Goal: Transaction & Acquisition: Obtain resource

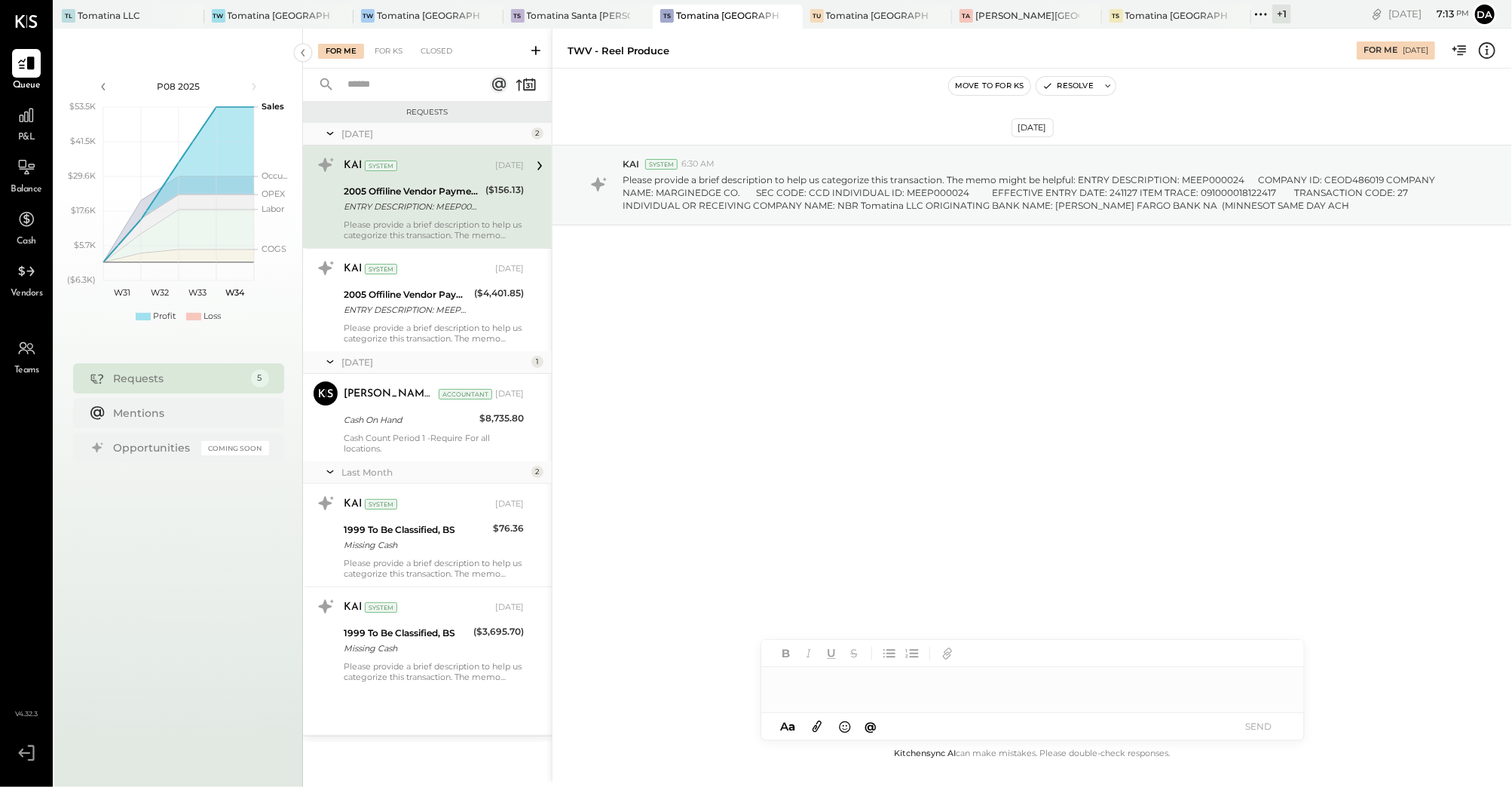
click at [1273, 20] on div "+ 1" at bounding box center [1282, 14] width 19 height 19
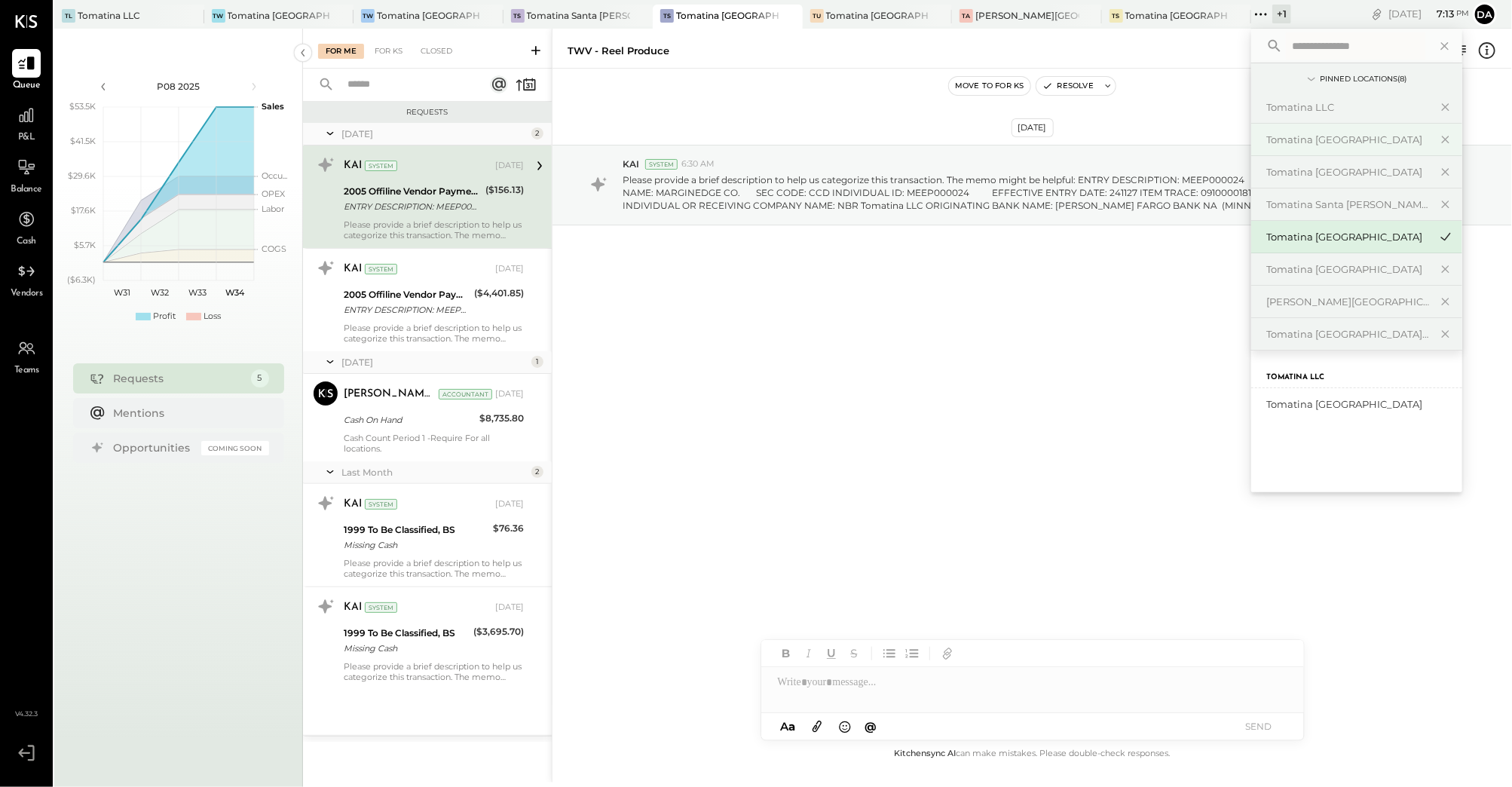
click at [1352, 135] on div "Tomatina [GEOGRAPHIC_DATA]" at bounding box center [1348, 139] width 163 height 14
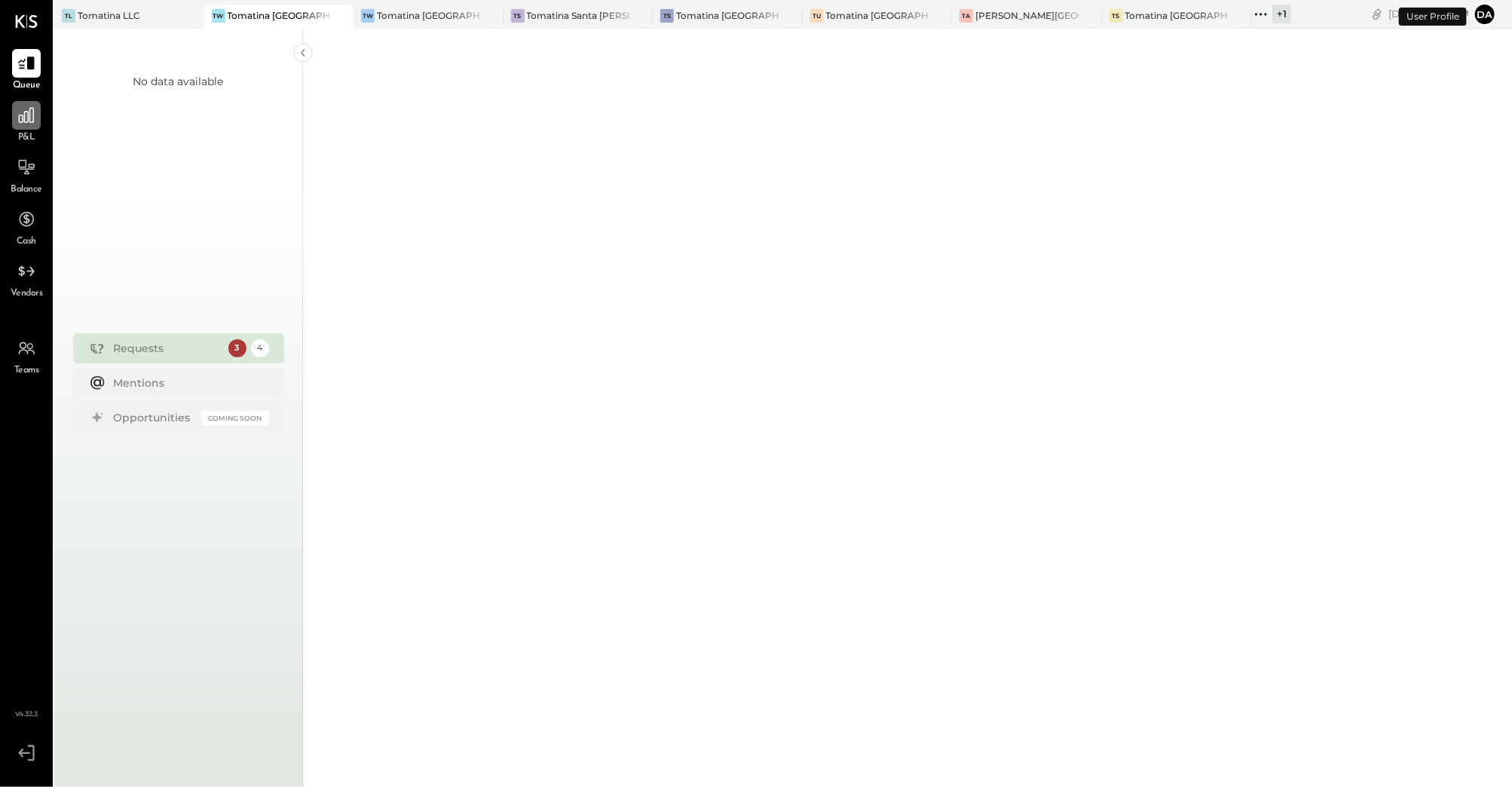
click at [29, 124] on icon at bounding box center [26, 115] width 19 height 19
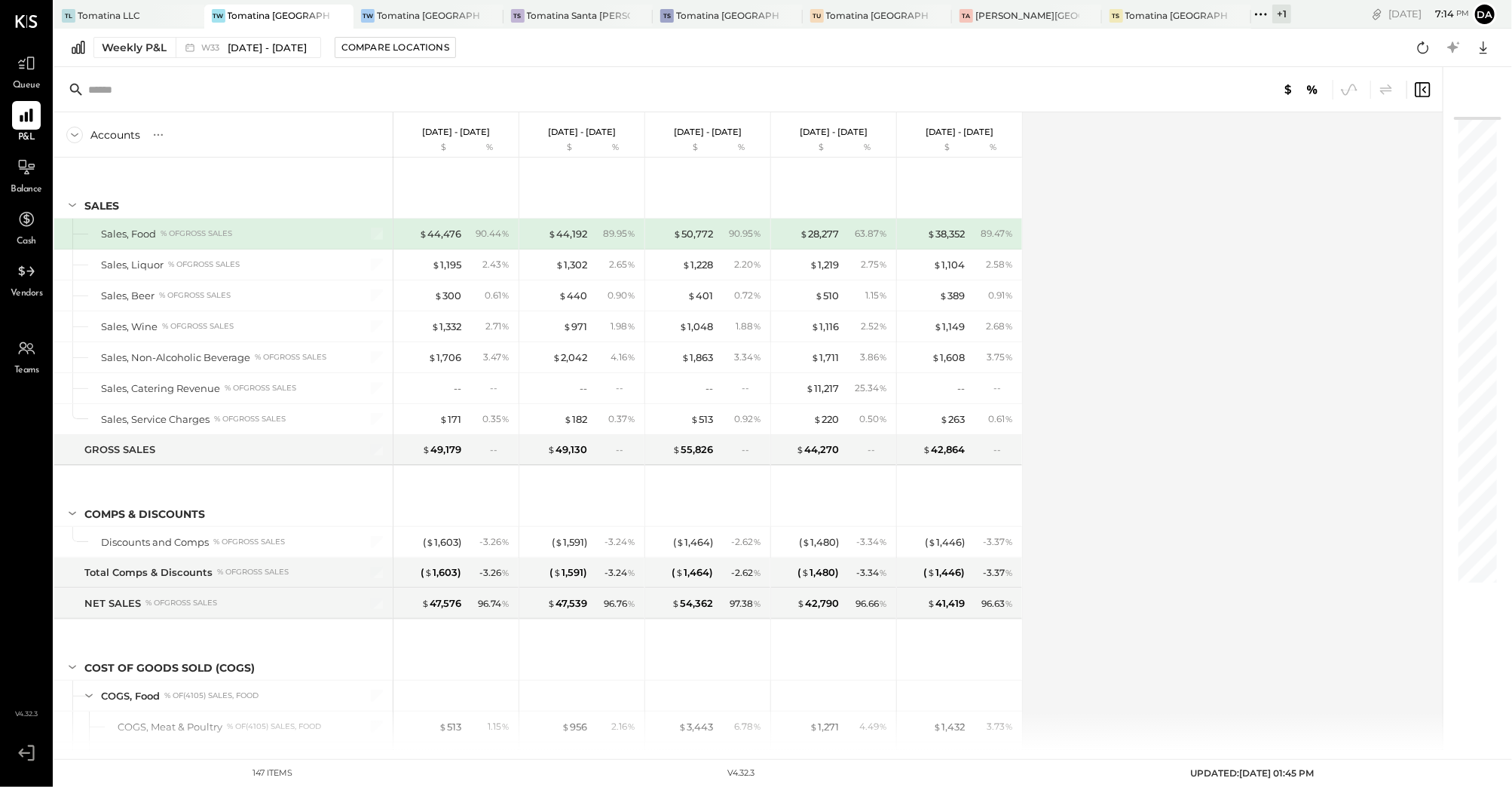
click at [1150, 303] on div "Accounts S % GL [DATE] - [DATE] $ % [DATE] - [DATE] $ % [DATE] - [DATE] $ % [DA…" at bounding box center [749, 431] width 1390 height 637
click at [132, 48] on div "Weekly P&L" at bounding box center [133, 47] width 65 height 15
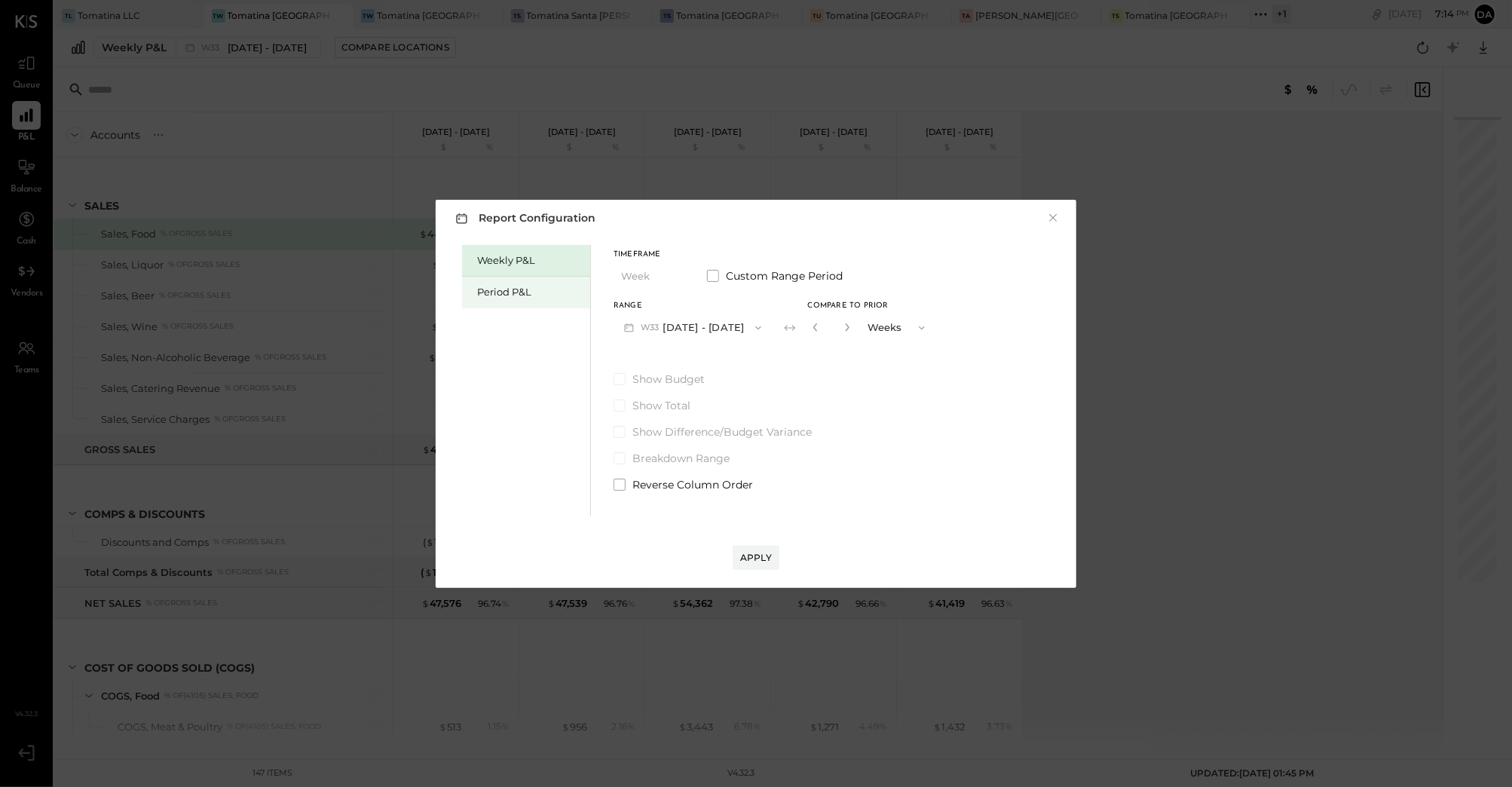
click at [518, 290] on div "Period P&L" at bounding box center [529, 292] width 105 height 14
click at [670, 274] on icon "button" at bounding box center [675, 276] width 12 height 12
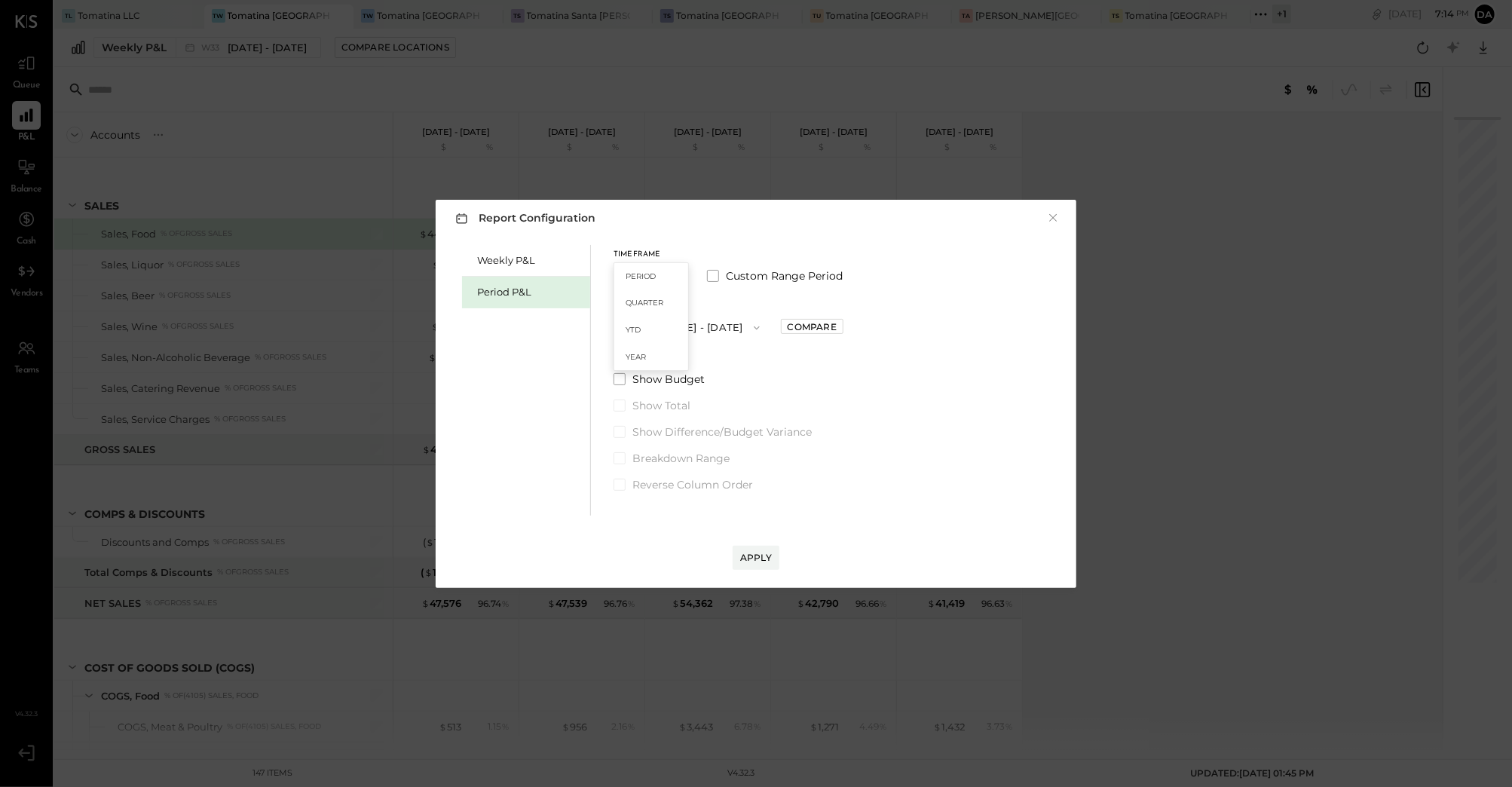
click at [670, 274] on div "Period" at bounding box center [651, 276] width 74 height 27
click at [691, 328] on button "P08 [DATE] - [DATE]" at bounding box center [692, 327] width 156 height 28
click at [686, 359] on span "[DATE] - [DATE]" at bounding box center [685, 360] width 71 height 13
click at [883, 383] on div "Weekly P&L Period P&L Timeframe Period Custom Range Period Range P07 [DATE] - […" at bounding box center [756, 379] width 610 height 274
click at [753, 548] on button "Apply" at bounding box center [756, 557] width 46 height 24
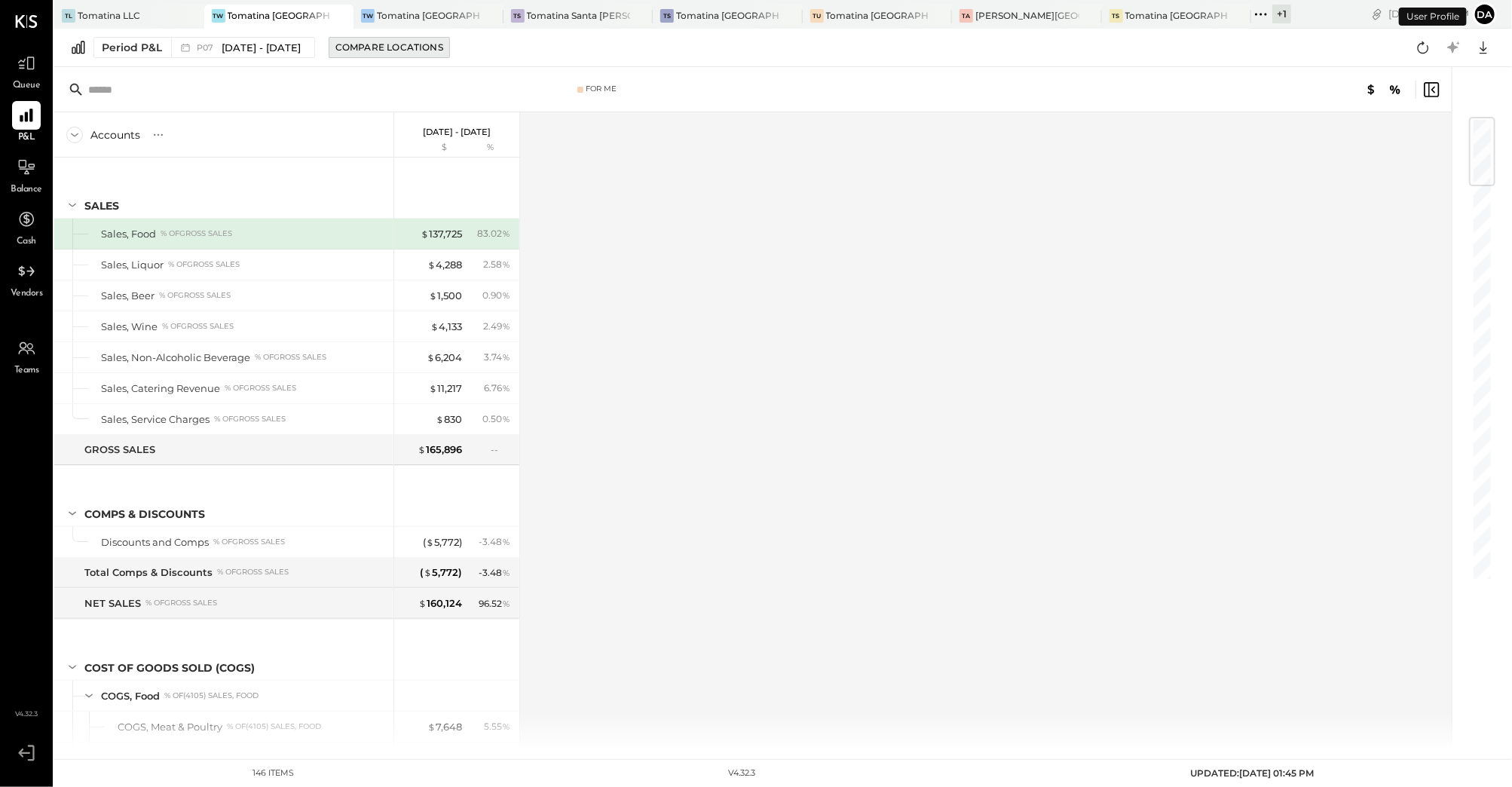
click at [405, 53] on div "Compare Locations" at bounding box center [389, 46] width 108 height 13
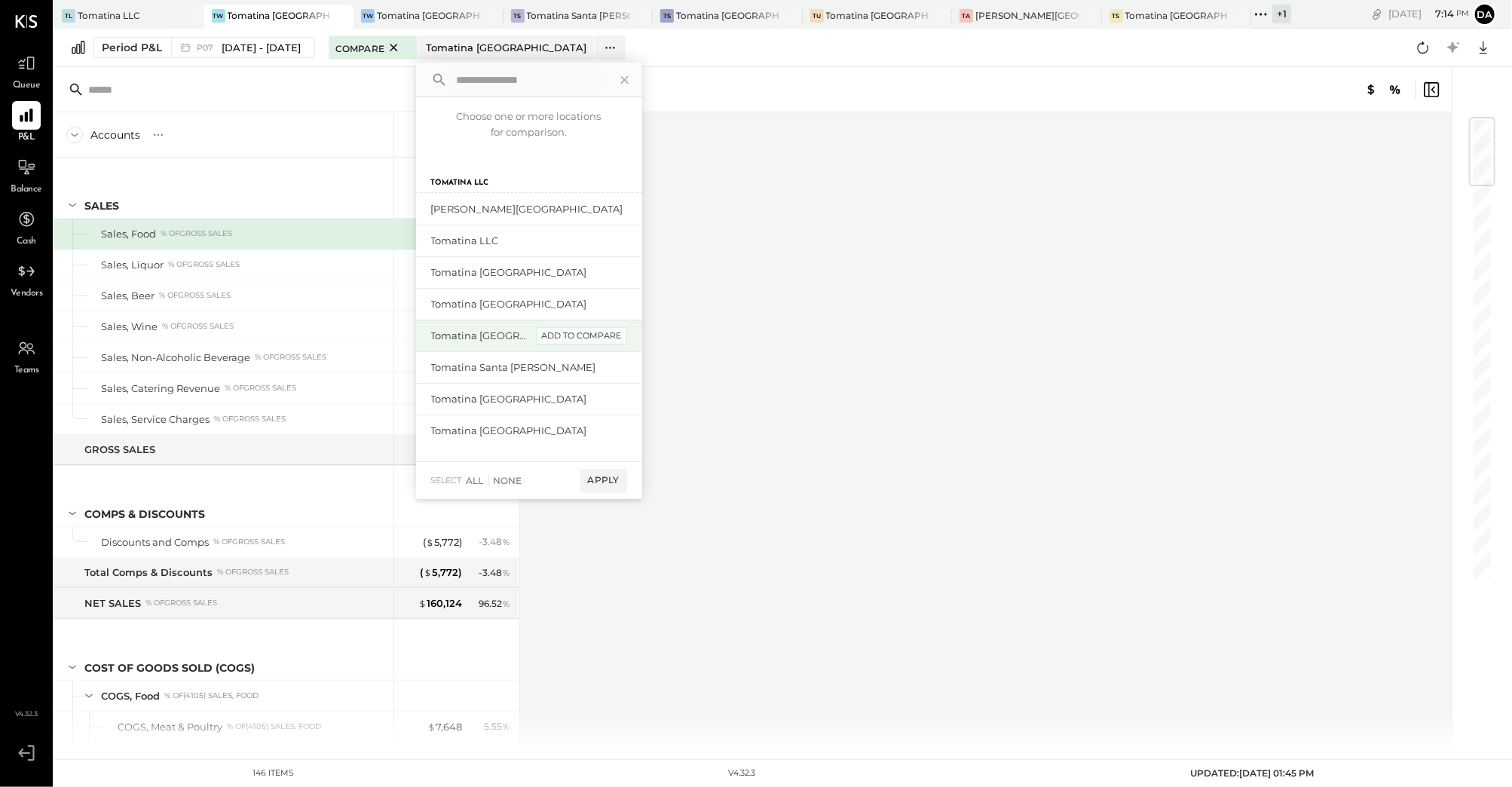
click at [591, 342] on div "add to compare" at bounding box center [582, 336] width 91 height 18
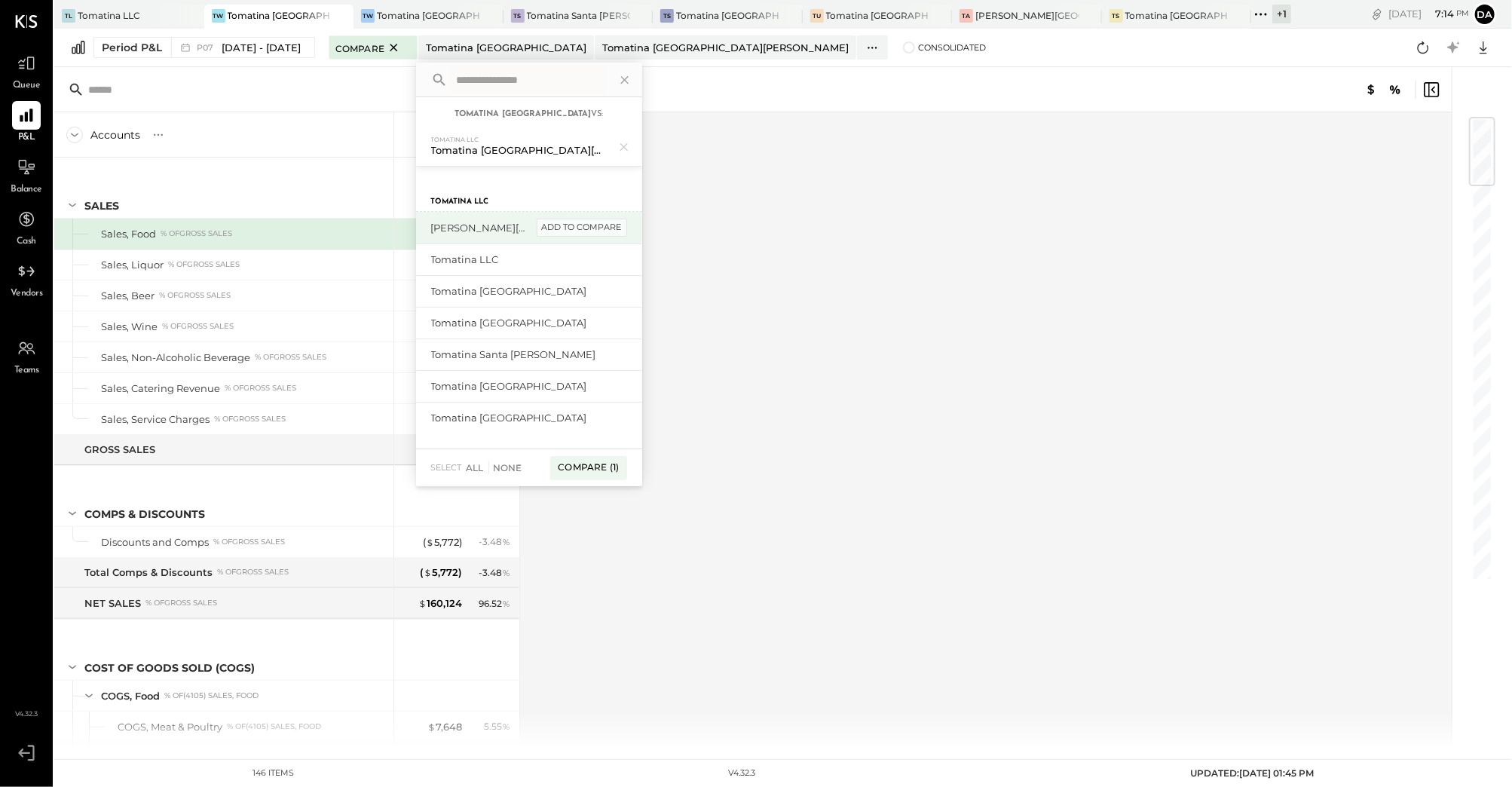
click at [591, 226] on div "add to compare" at bounding box center [582, 227] width 91 height 18
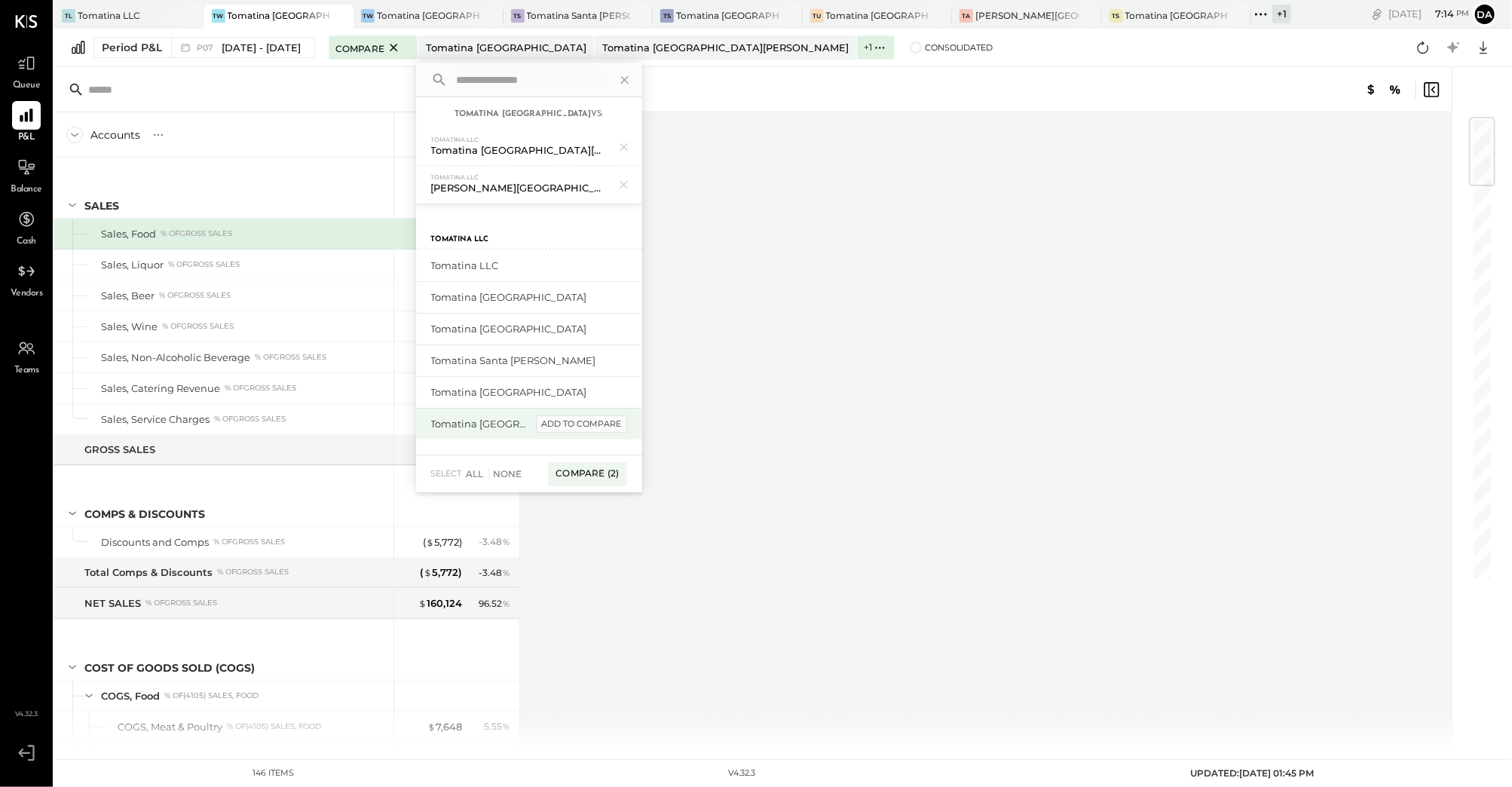
click at [579, 415] on div "add to compare" at bounding box center [582, 424] width 91 height 18
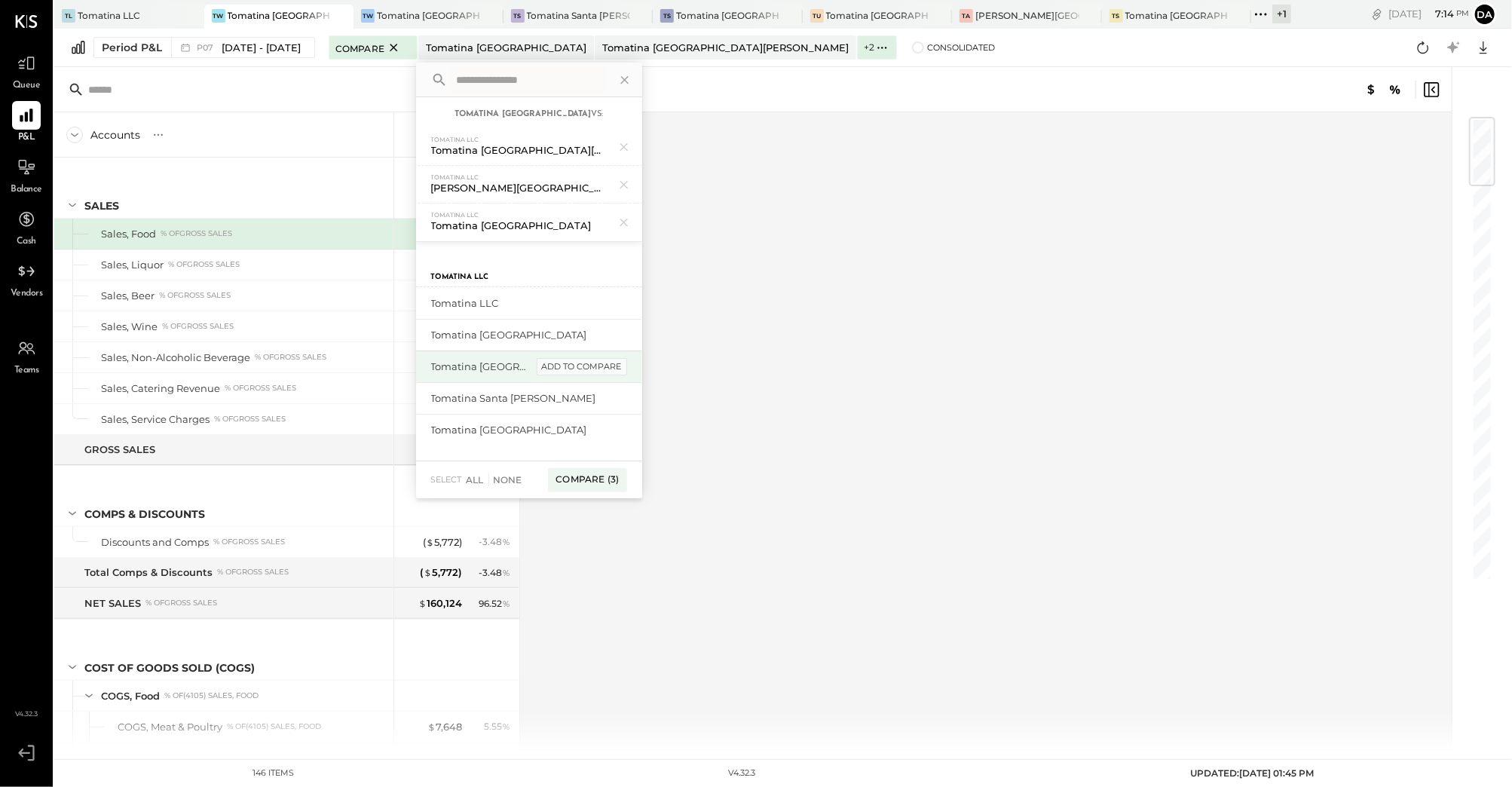
click at [581, 362] on div "add to compare" at bounding box center [582, 367] width 91 height 18
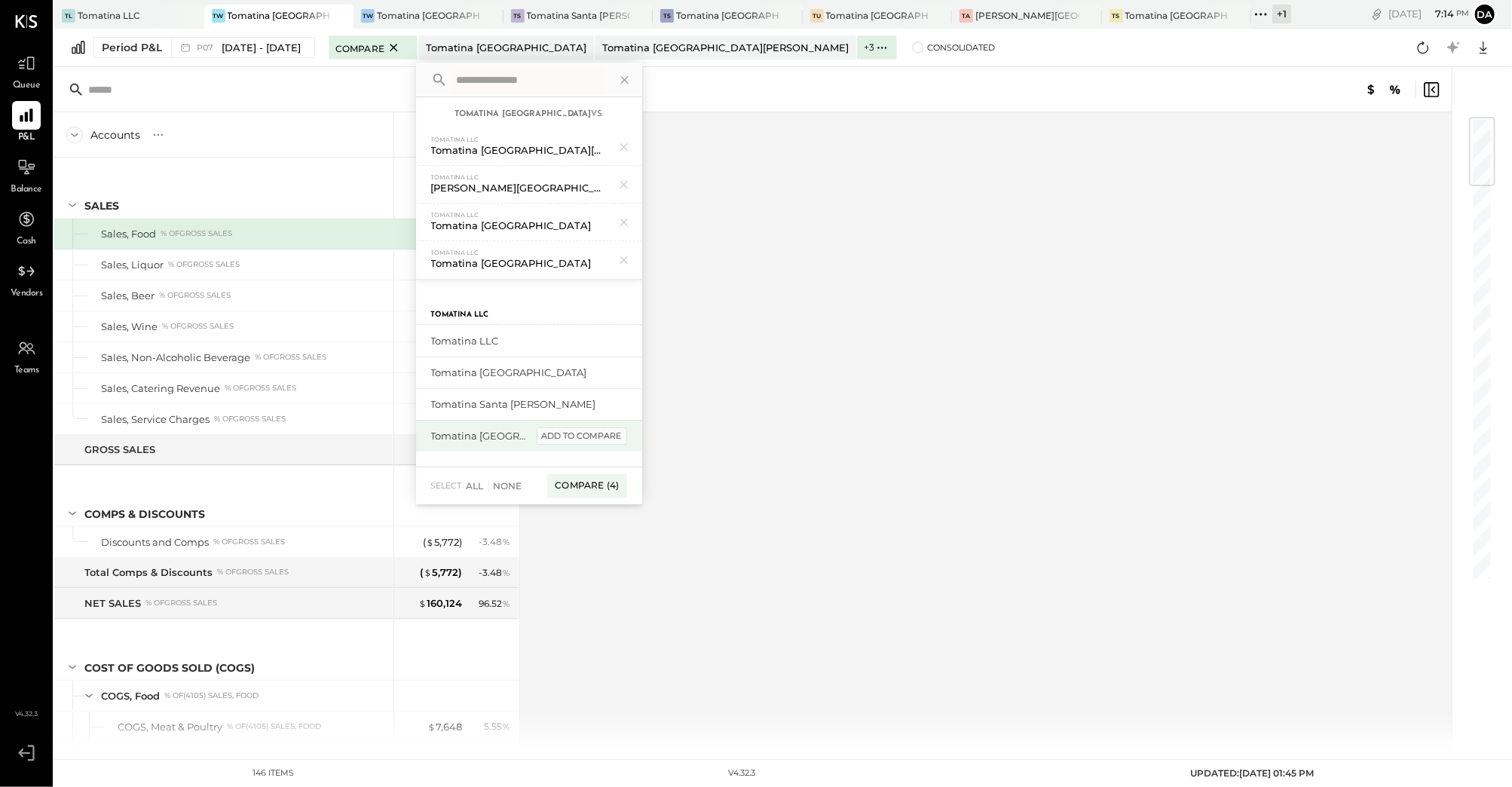
click at [569, 428] on div "add to compare" at bounding box center [582, 436] width 91 height 18
click at [572, 421] on div "add to compare" at bounding box center [582, 430] width 91 height 18
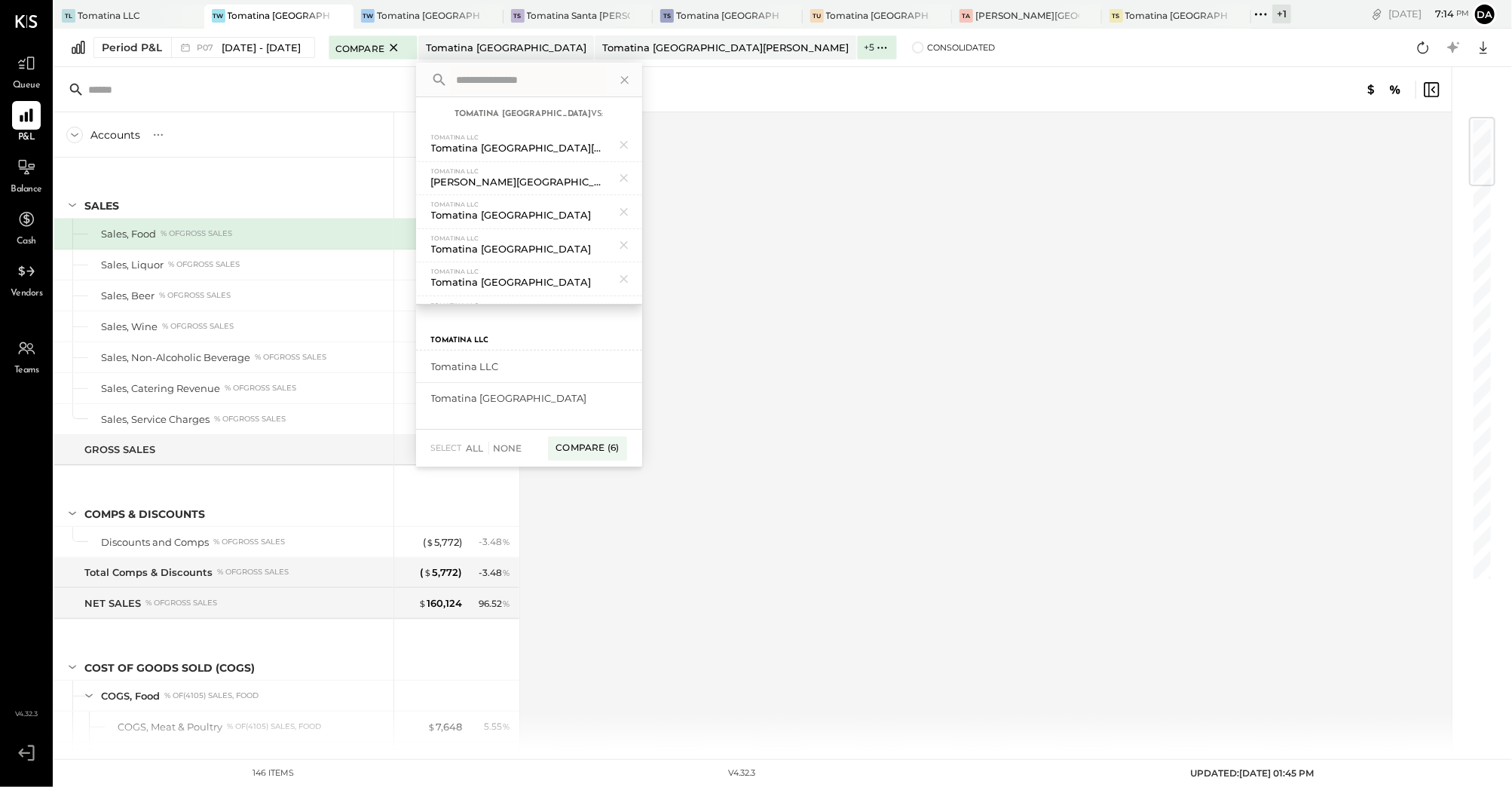
click at [0, 0] on div "add to compare" at bounding box center [0, 0] width 0 height 0
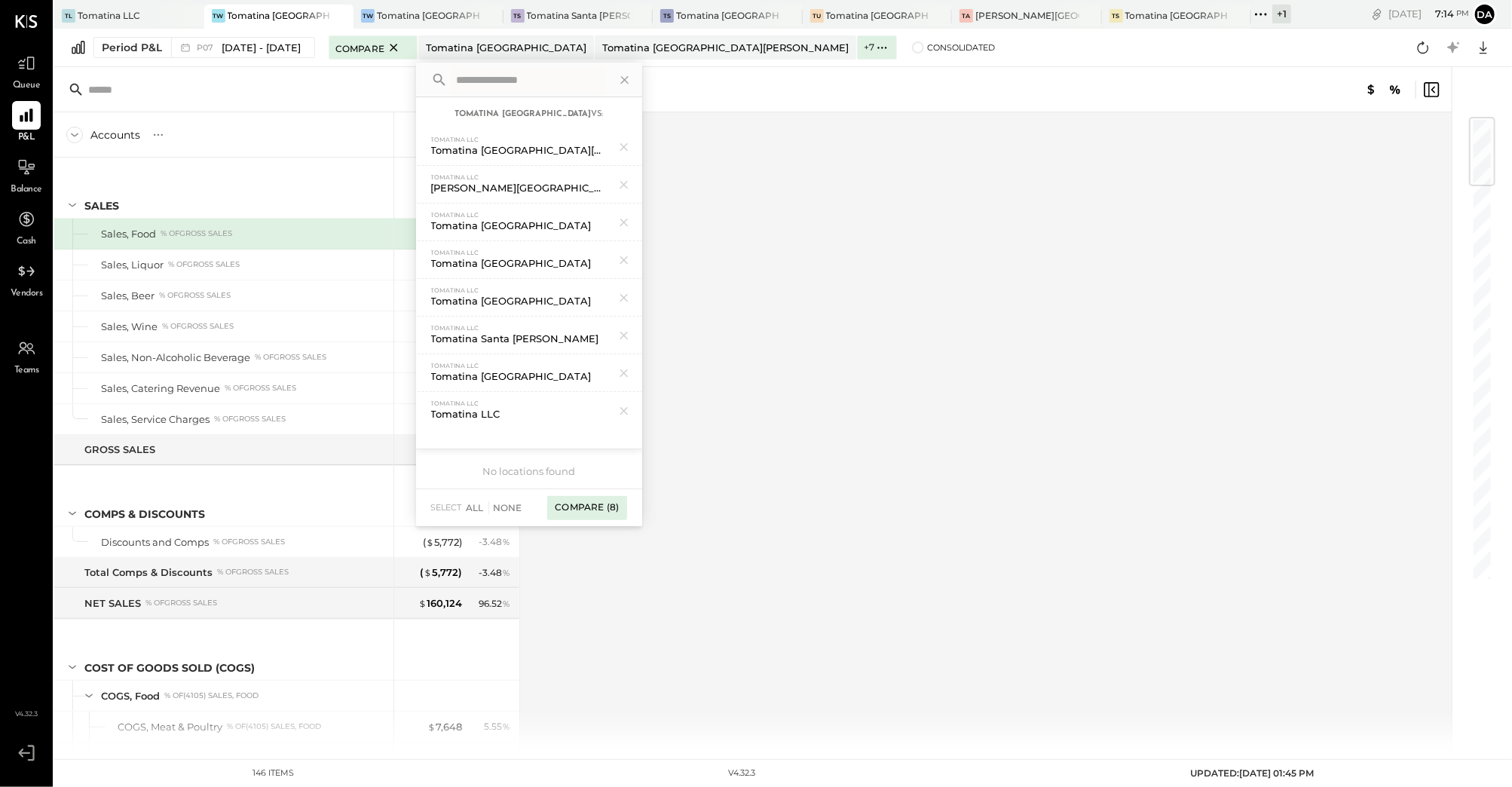
click at [599, 504] on div "Compare (8)" at bounding box center [587, 508] width 79 height 24
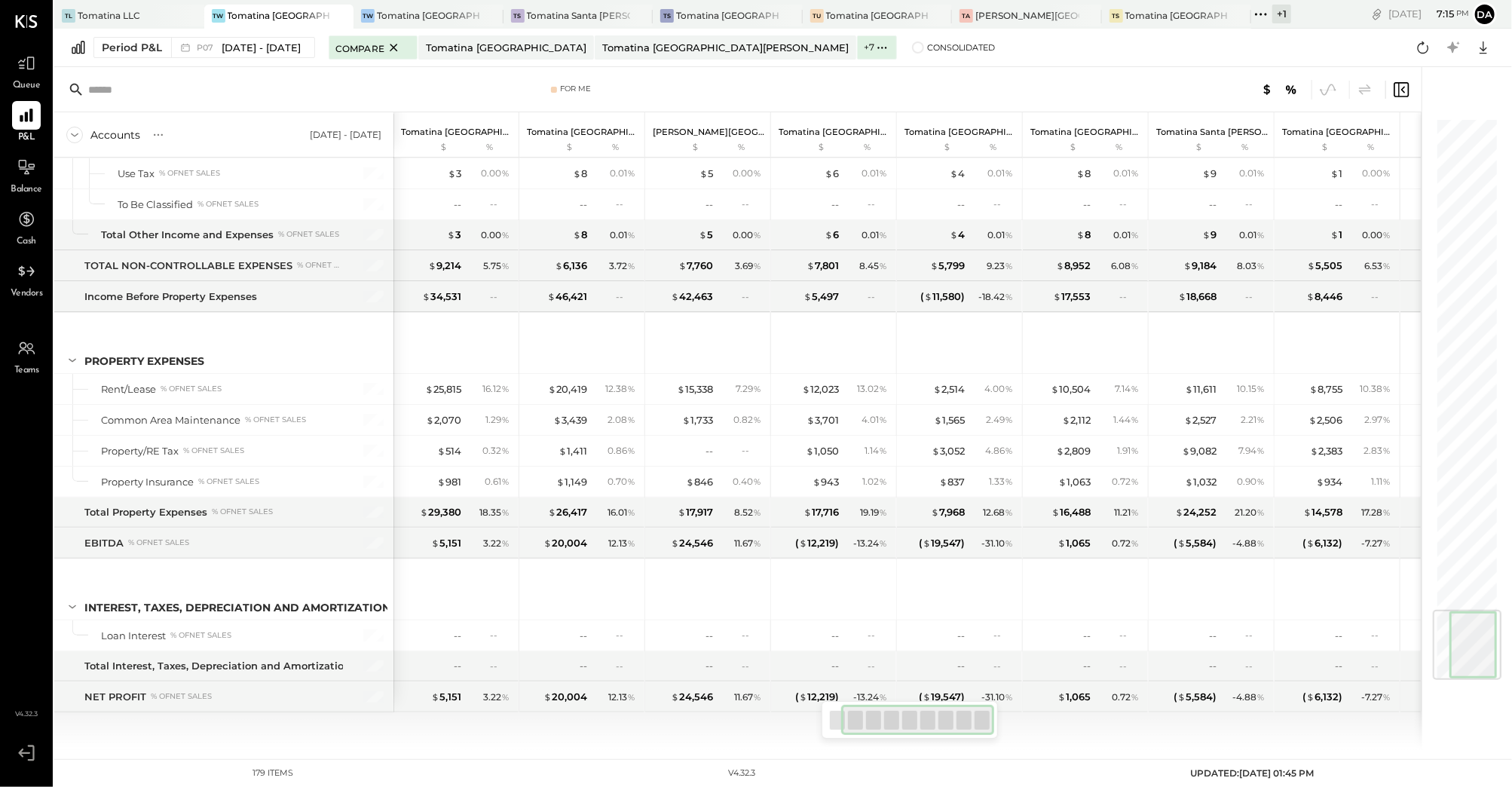
scroll to position [0, 105]
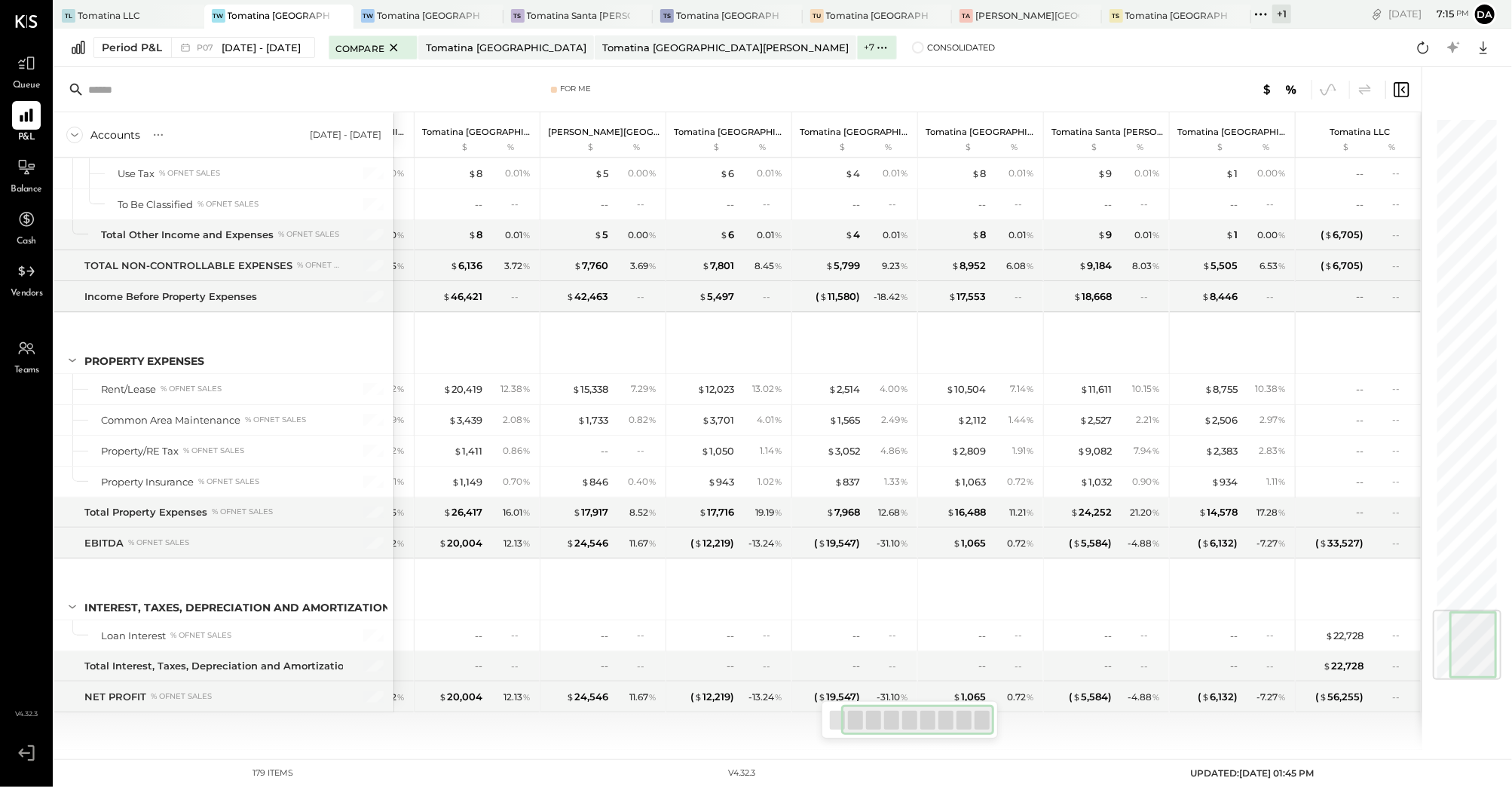
drag, startPoint x: 882, startPoint y: 726, endPoint x: 1141, endPoint y: 714, distance: 259.3
click at [1141, 714] on div "For Me Accounts S % GL [DATE] - [DATE] Tomatina [GEOGRAPHIC_DATA] $ % Tomatina …" at bounding box center [738, 408] width 1367 height 683
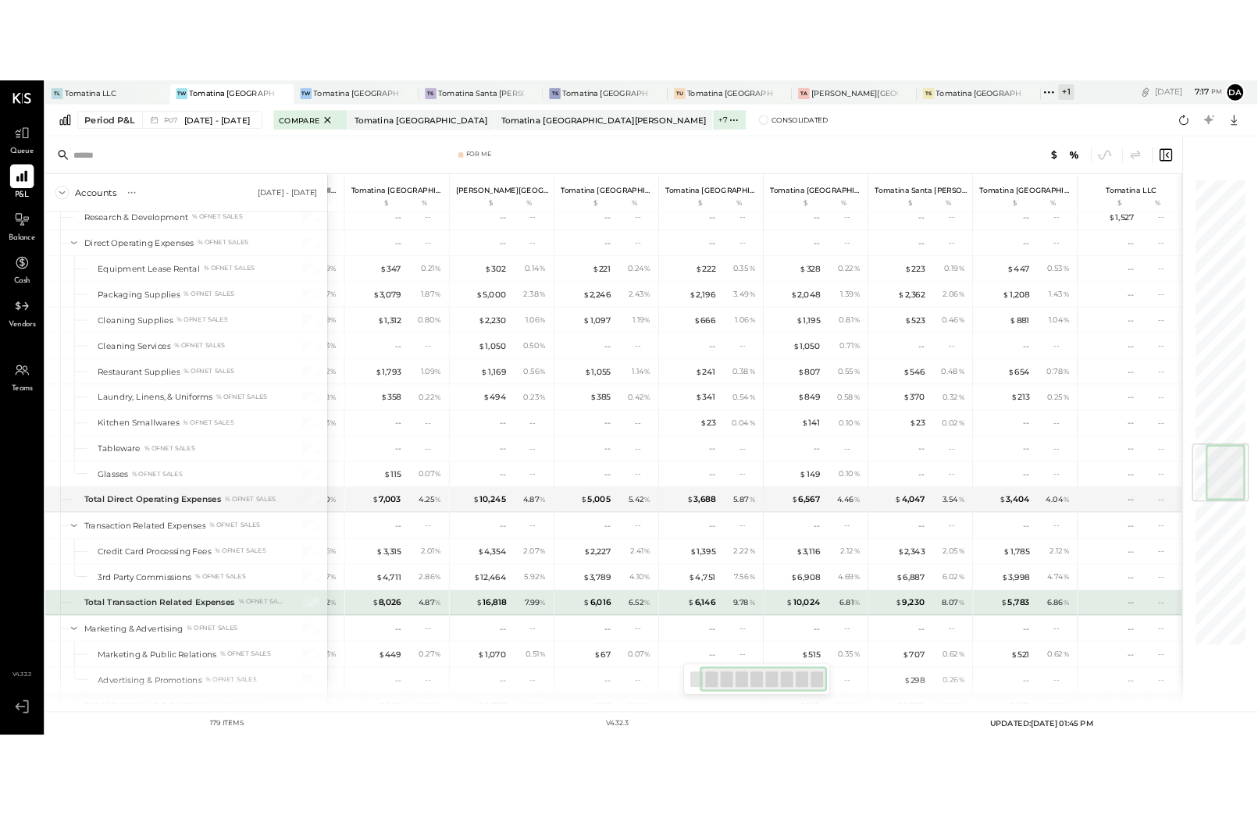
scroll to position [2810, 0]
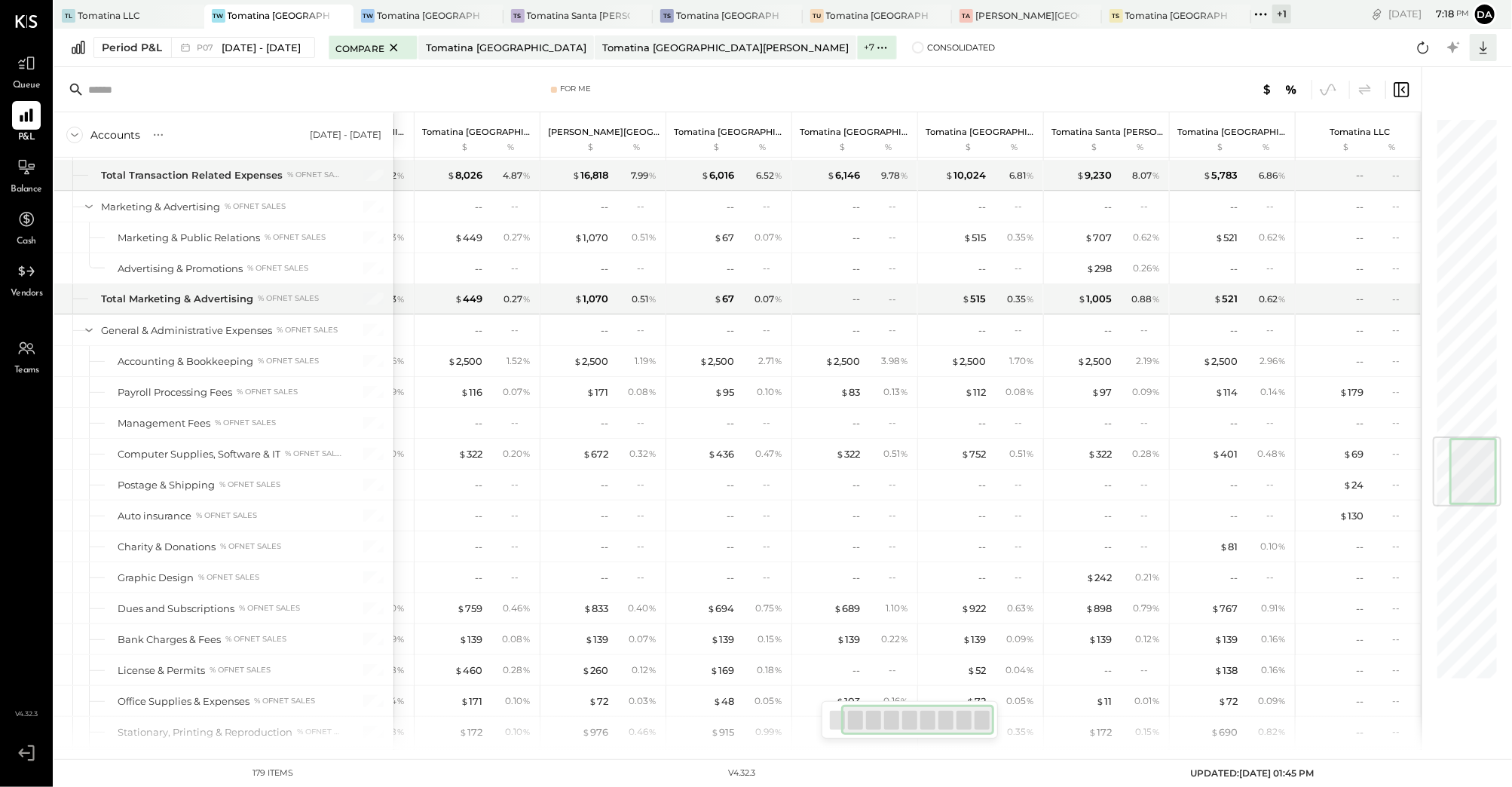
click at [1483, 46] on icon at bounding box center [1484, 47] width 8 height 13
click at [1408, 137] on div "Excel" at bounding box center [1437, 135] width 121 height 32
